Goal: Complete application form

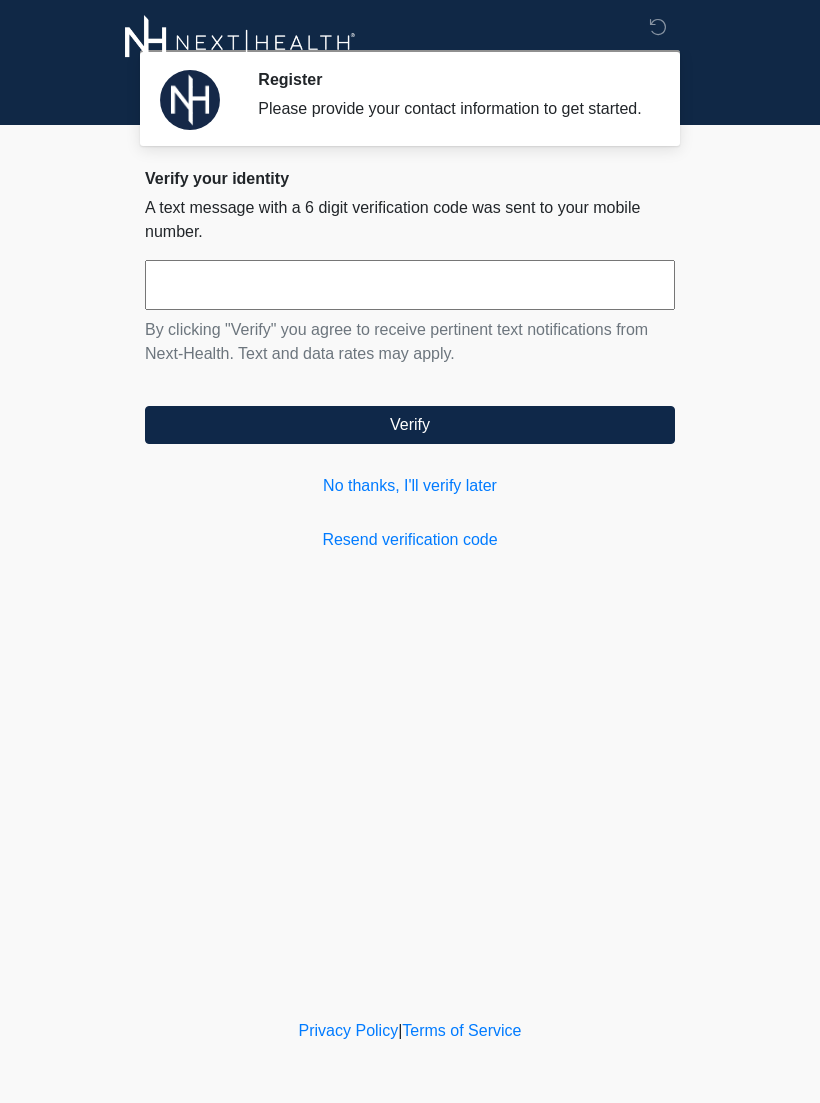
click at [379, 301] on input "text" at bounding box center [410, 285] width 530 height 50
type input "******"
click at [532, 444] on button "Verify" at bounding box center [410, 425] width 530 height 38
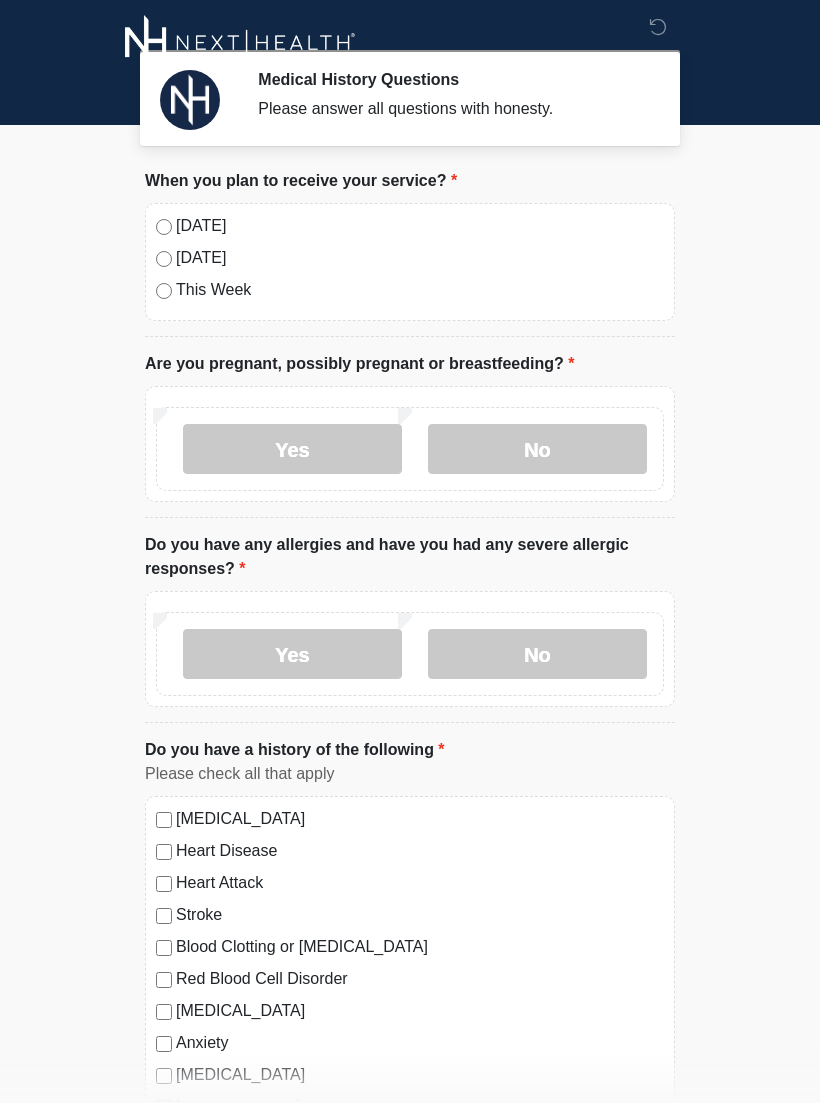
click at [209, 230] on label "[DATE]" at bounding box center [420, 226] width 488 height 24
click at [552, 445] on label "No" at bounding box center [537, 449] width 219 height 50
click at [567, 650] on label "No" at bounding box center [537, 654] width 219 height 50
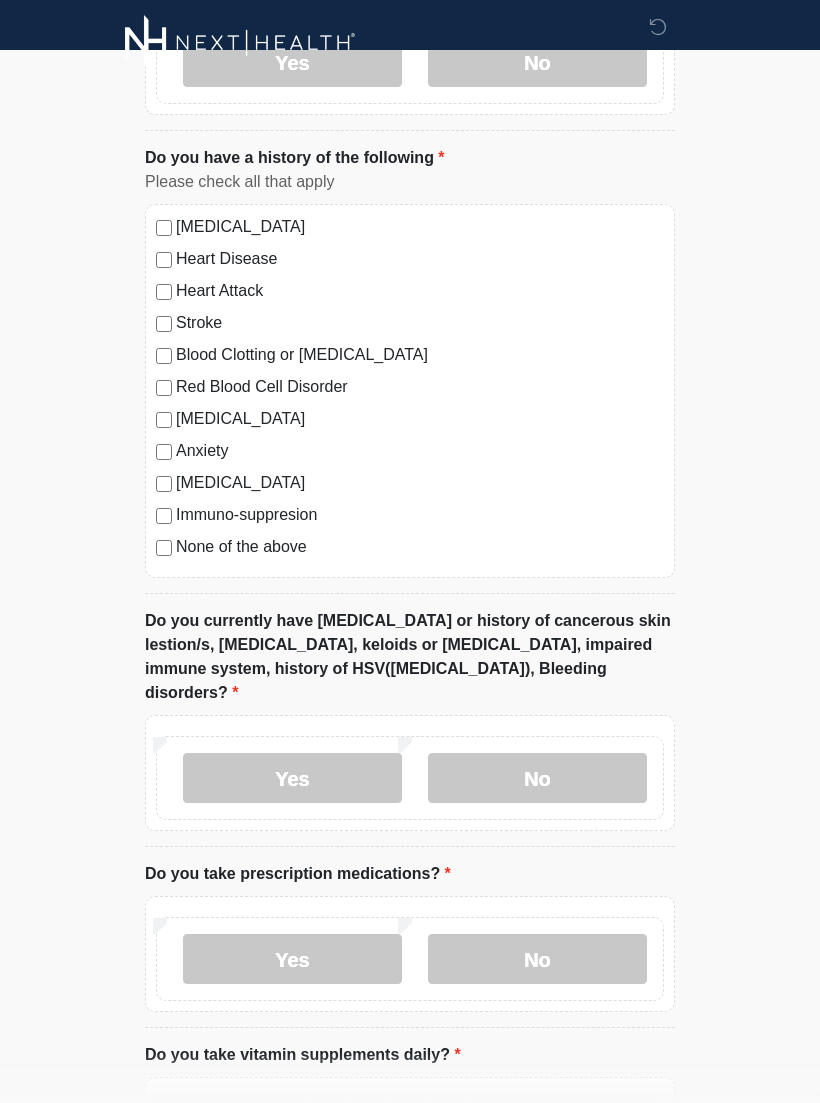
scroll to position [665, 0]
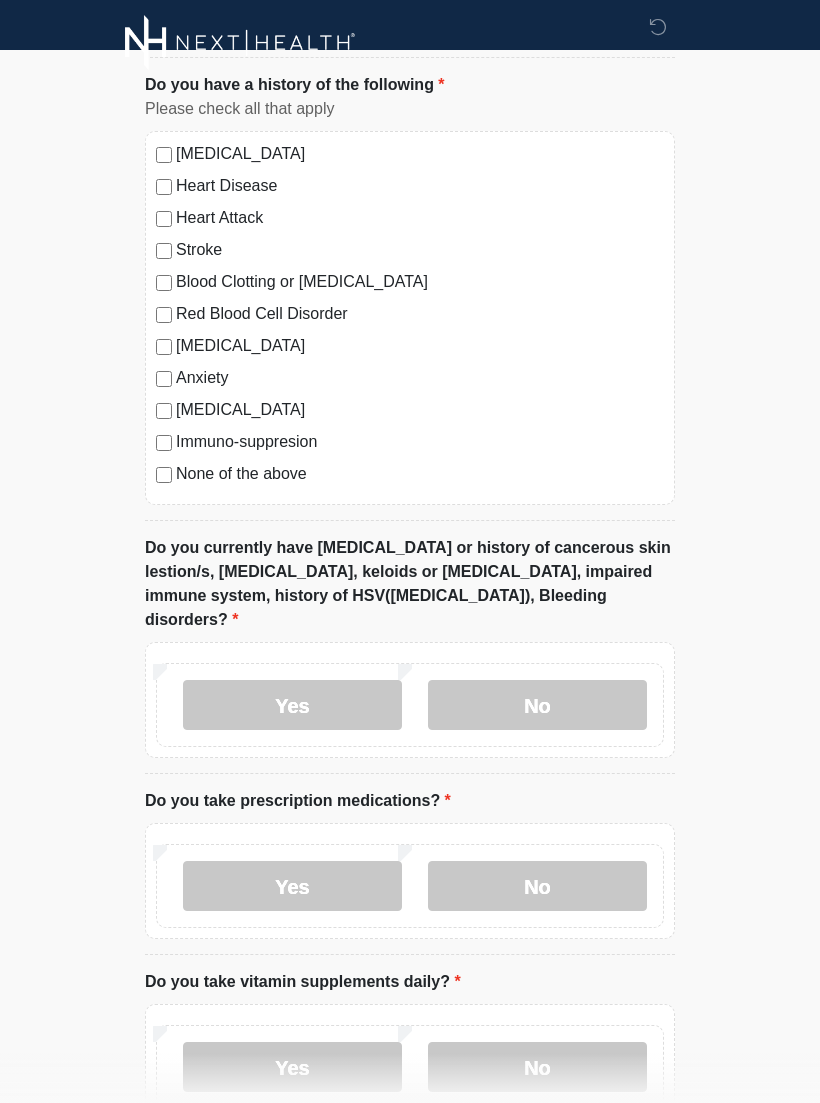
click at [237, 478] on label "None of the above" at bounding box center [420, 474] width 488 height 24
click at [575, 680] on label "No" at bounding box center [537, 705] width 219 height 50
click at [556, 872] on label "No" at bounding box center [537, 886] width 219 height 50
click at [541, 1042] on label "No" at bounding box center [537, 1067] width 219 height 50
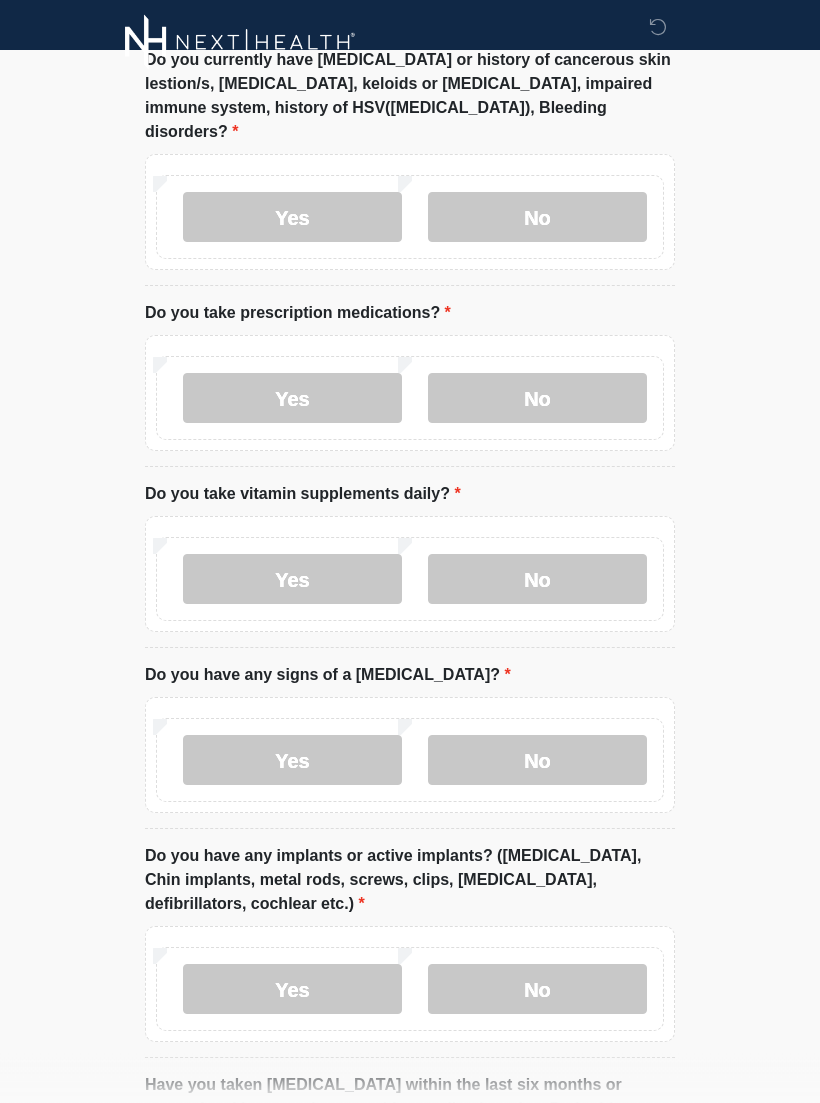
click at [597, 736] on label "No" at bounding box center [537, 761] width 219 height 50
click at [555, 947] on div "Yes No" at bounding box center [410, 989] width 508 height 84
click at [594, 964] on label "No" at bounding box center [537, 989] width 219 height 50
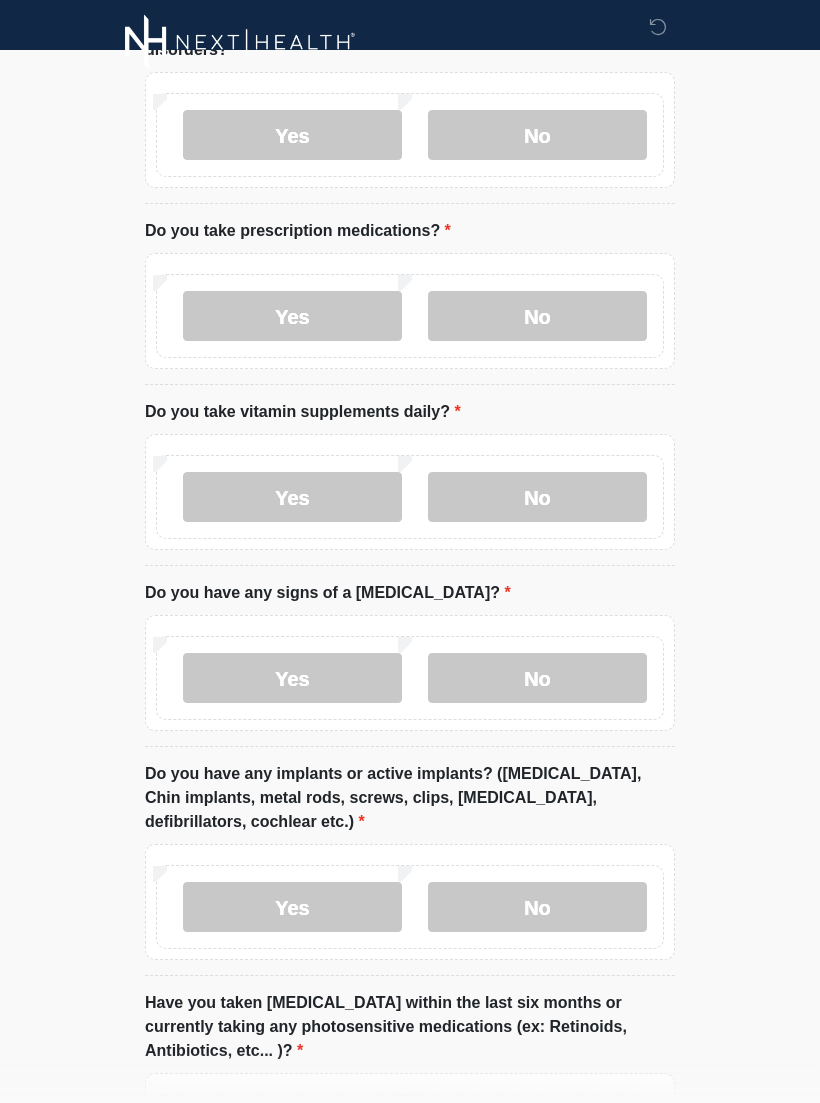
scroll to position [1437, 0]
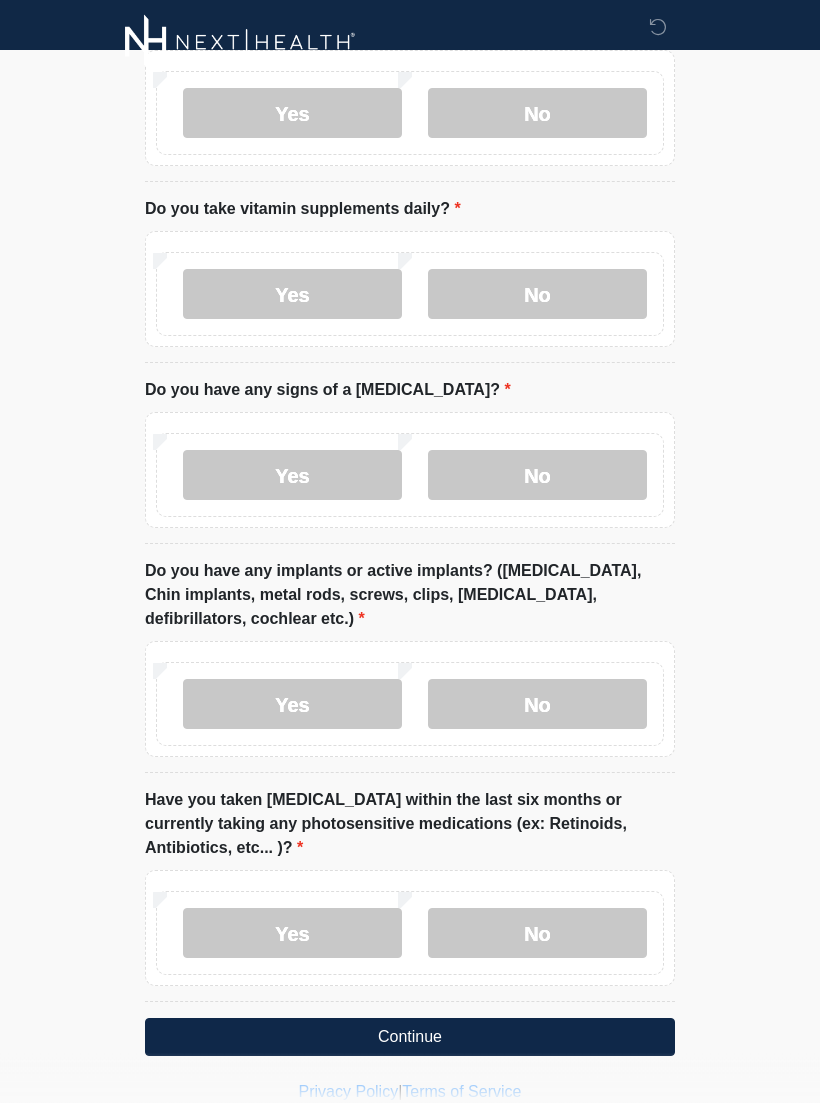
click at [573, 909] on label "No" at bounding box center [537, 934] width 219 height 50
click at [593, 1019] on button "Continue" at bounding box center [410, 1038] width 530 height 38
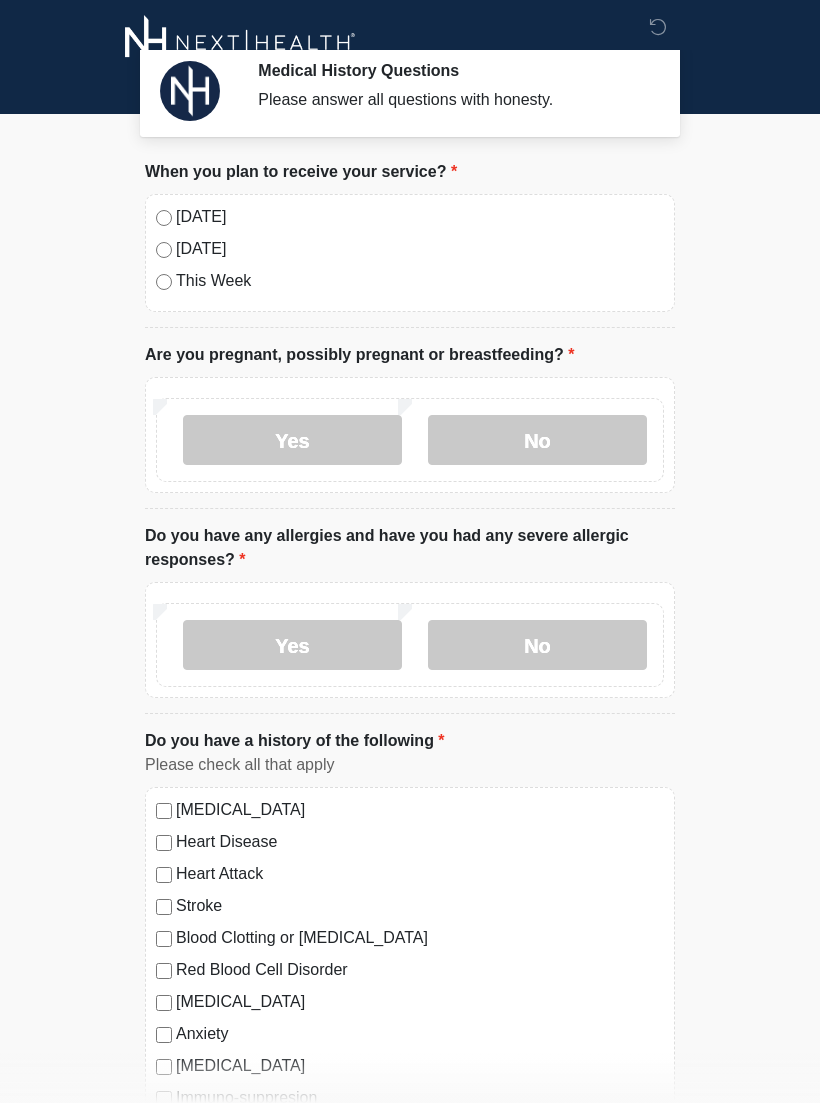
scroll to position [0, 0]
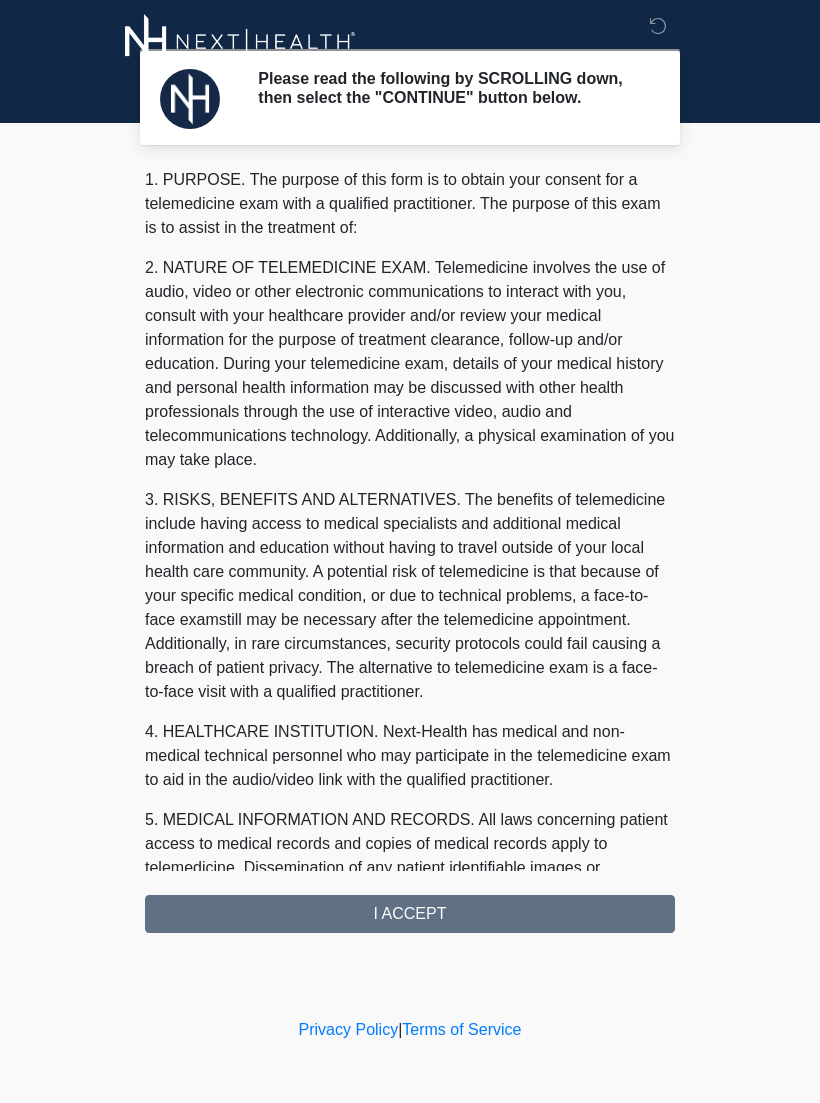
click at [477, 920] on div "1. PURPOSE. The purpose of this form is to obtain your consent for a telemedici…" at bounding box center [410, 551] width 530 height 765
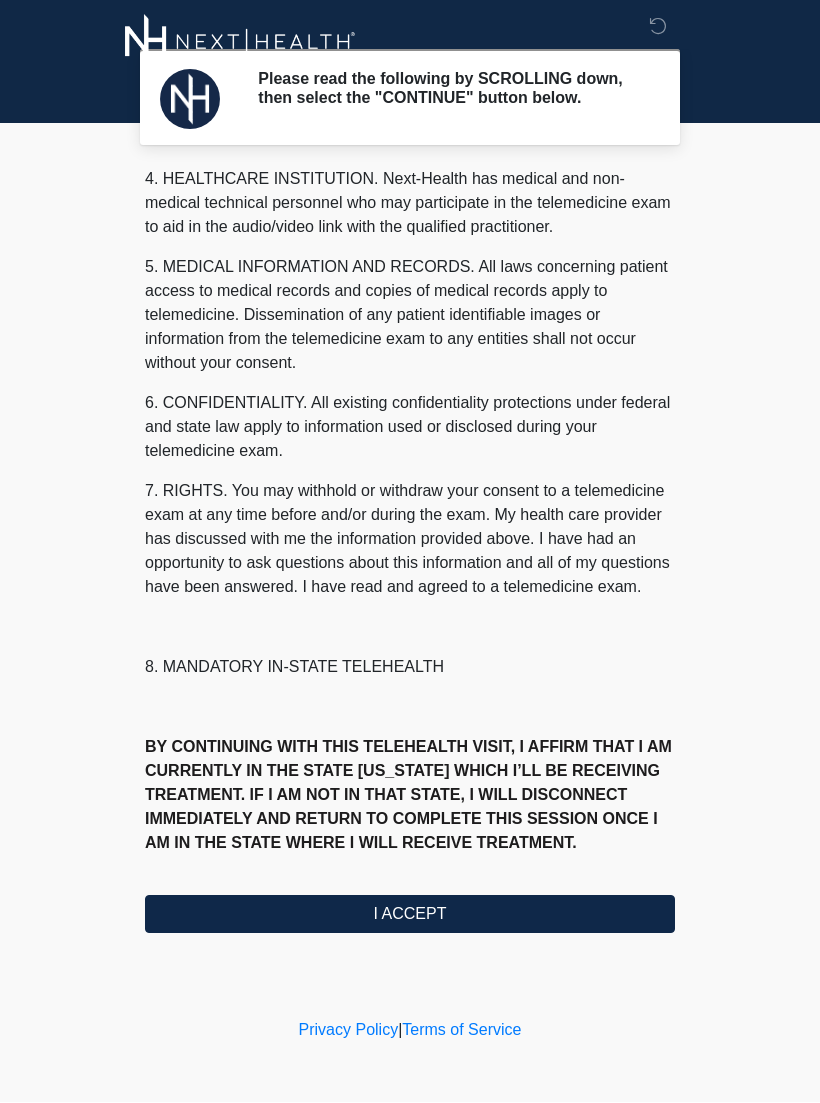
scroll to position [601, 0]
click at [466, 930] on button "I ACCEPT" at bounding box center [410, 915] width 530 height 38
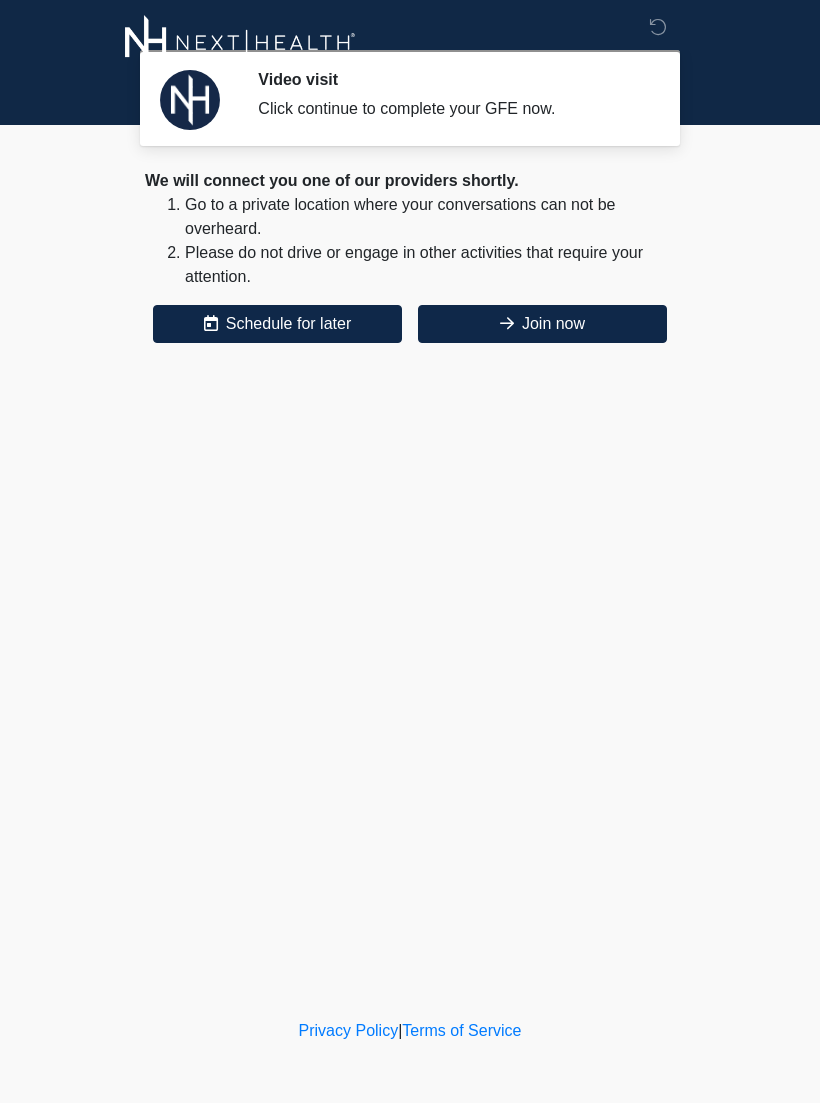
click at [599, 321] on button "Join now" at bounding box center [542, 324] width 249 height 38
